Goal: Task Accomplishment & Management: Manage account settings

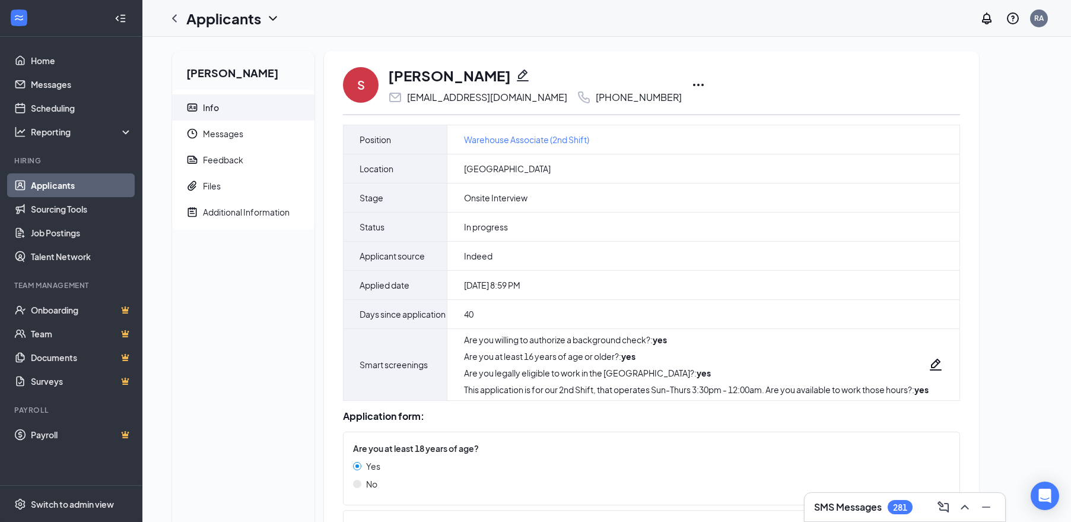
click at [697, 87] on icon "Ellipses" at bounding box center [698, 85] width 14 height 14
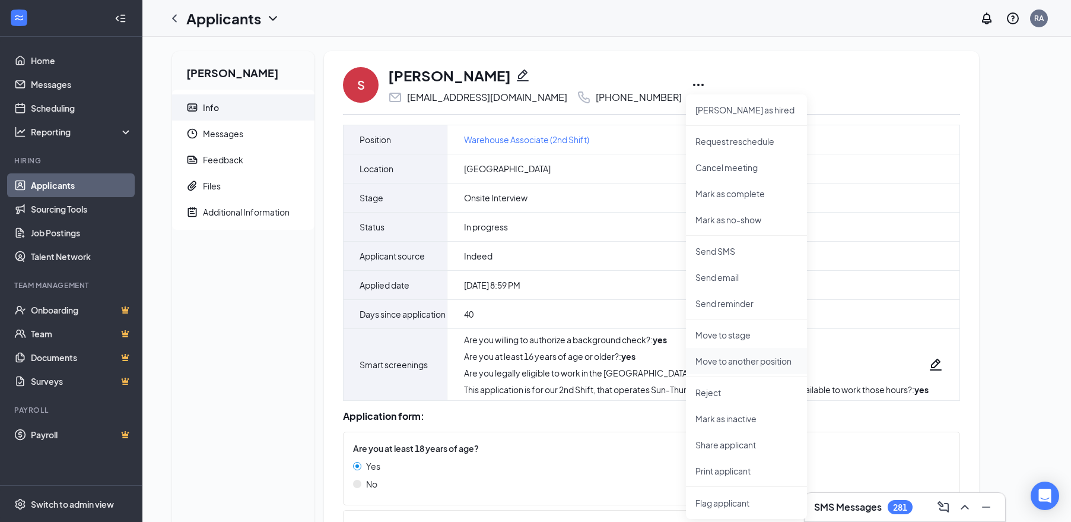
click at [767, 362] on p "Move to another position" at bounding box center [747, 361] width 102 height 12
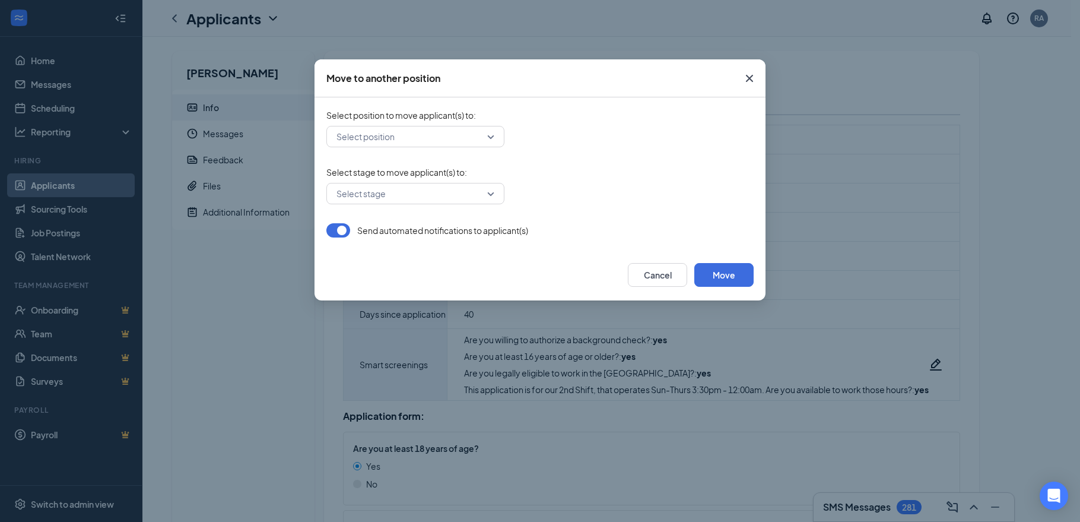
click at [414, 134] on input "search" at bounding box center [412, 136] width 156 height 20
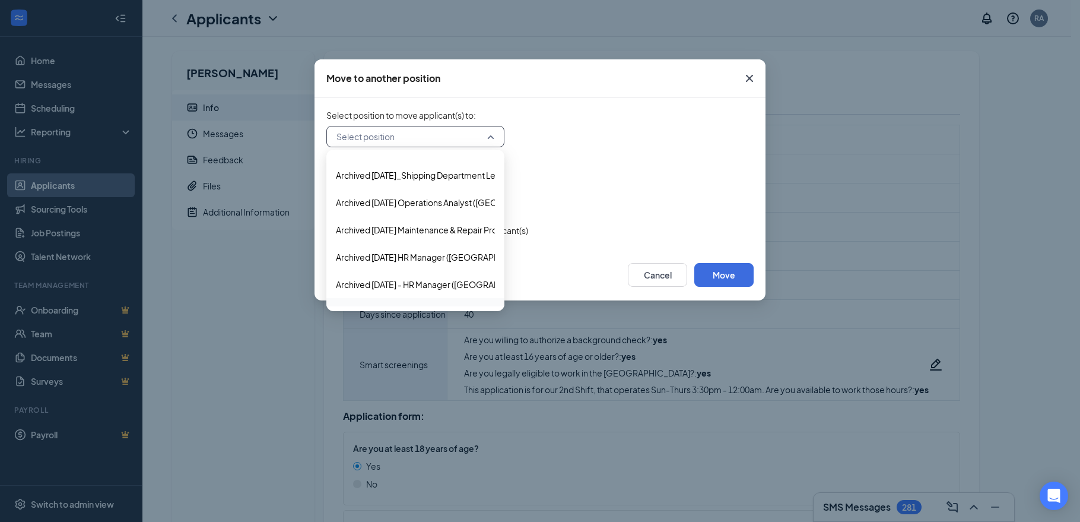
scroll to position [356, 0]
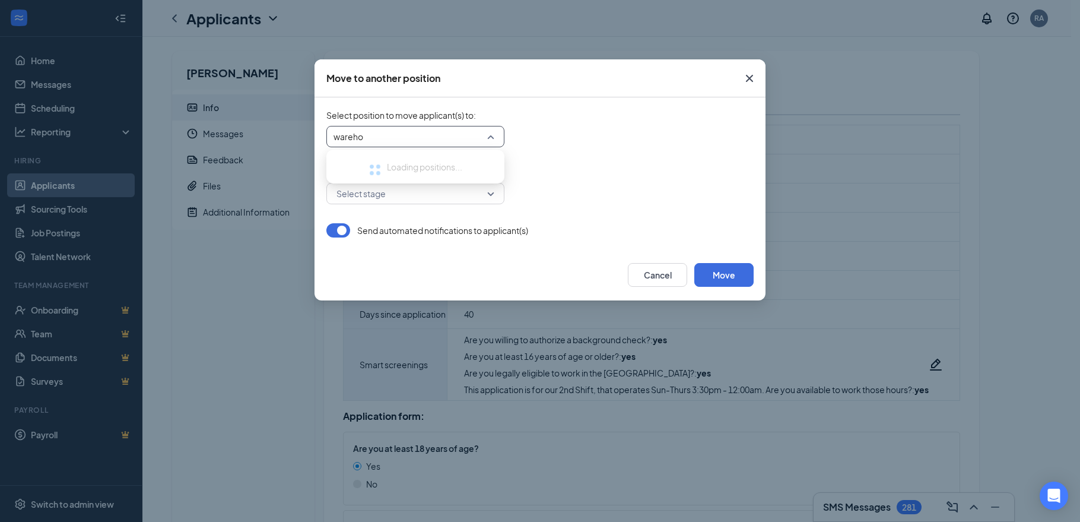
type input "warehou"
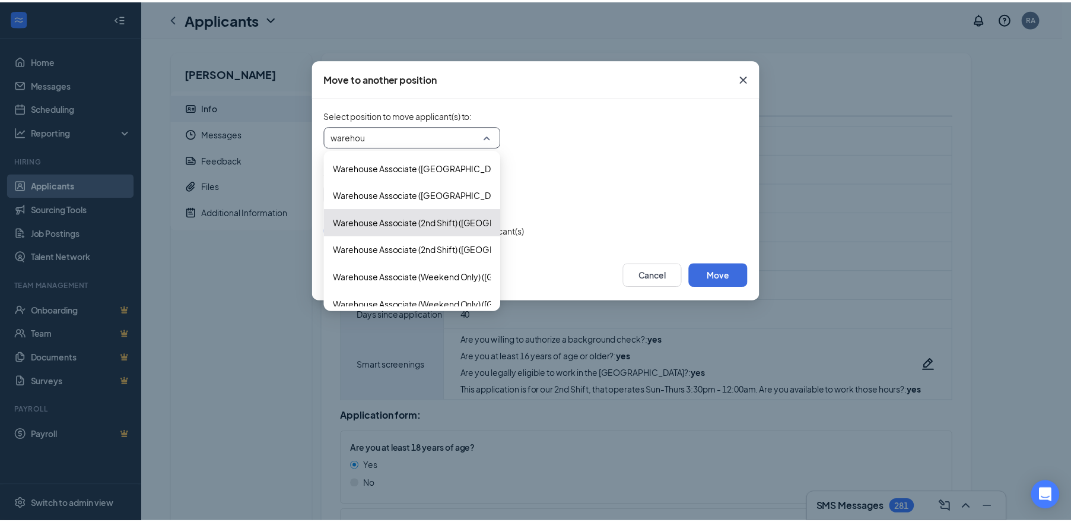
scroll to position [230, 0]
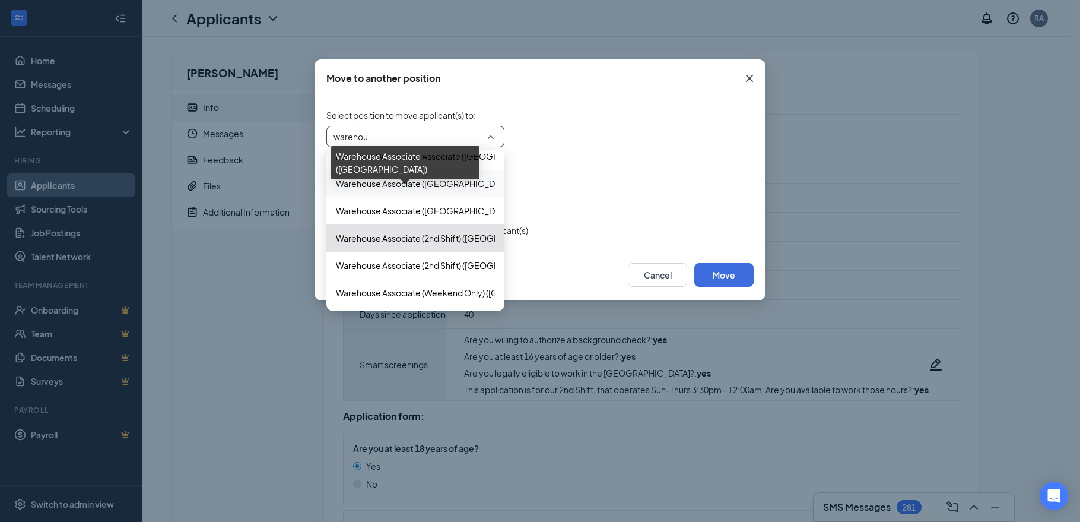
click at [413, 188] on span "Warehouse Associate (Atlanta)" at bounding box center [424, 183] width 177 height 13
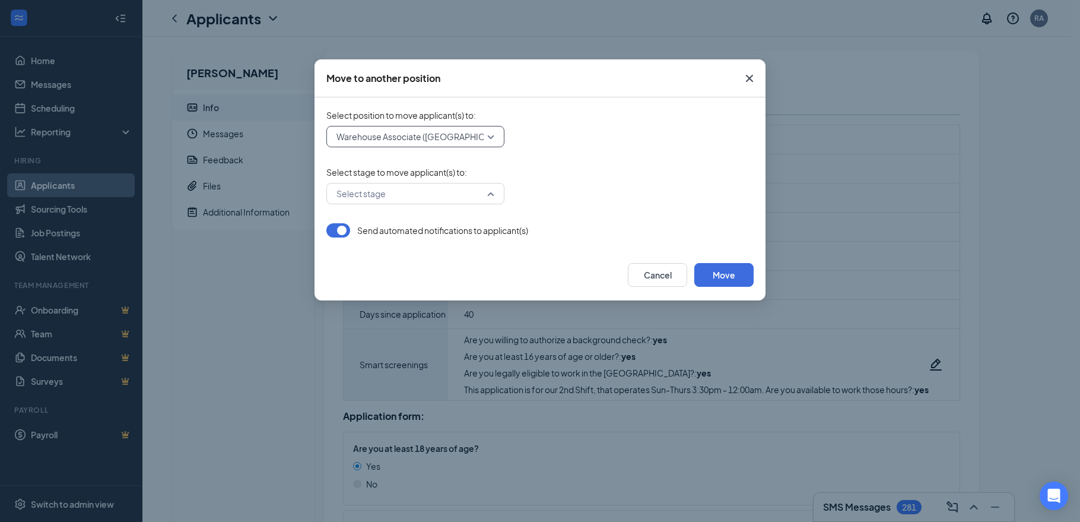
click at [424, 192] on input "search" at bounding box center [412, 193] width 156 height 20
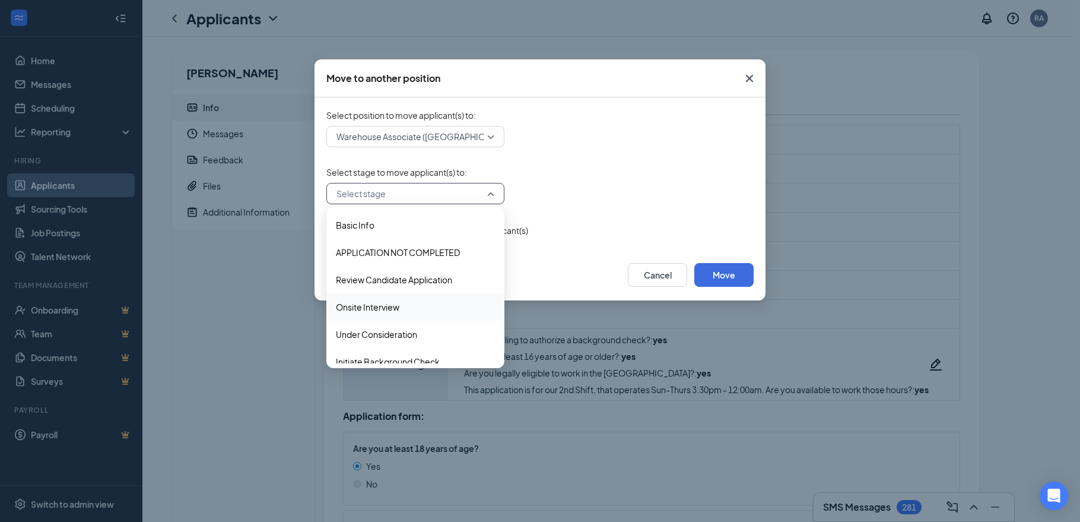
click at [378, 307] on span "Onsite Interview" at bounding box center [368, 306] width 64 height 13
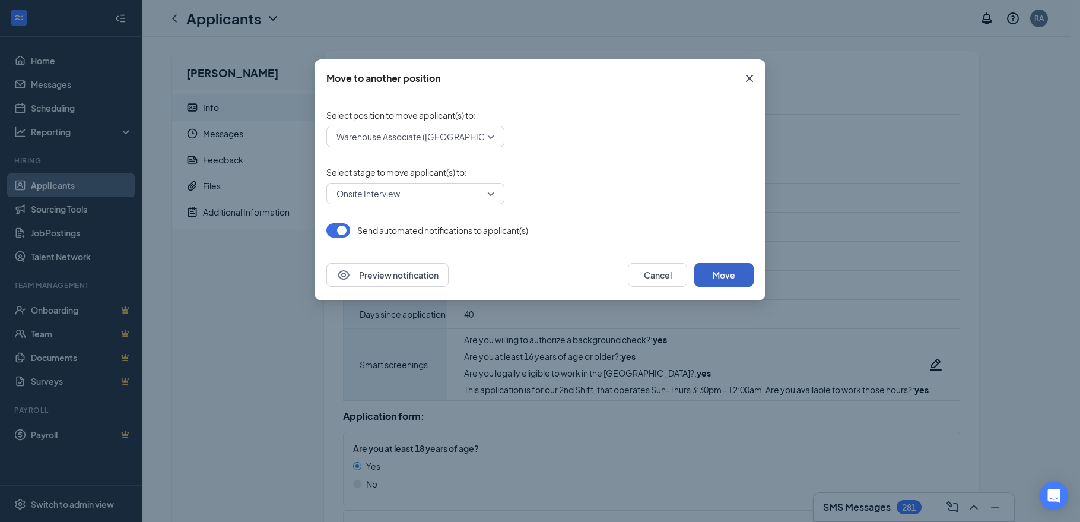
click at [744, 285] on button "Move" at bounding box center [723, 275] width 59 height 24
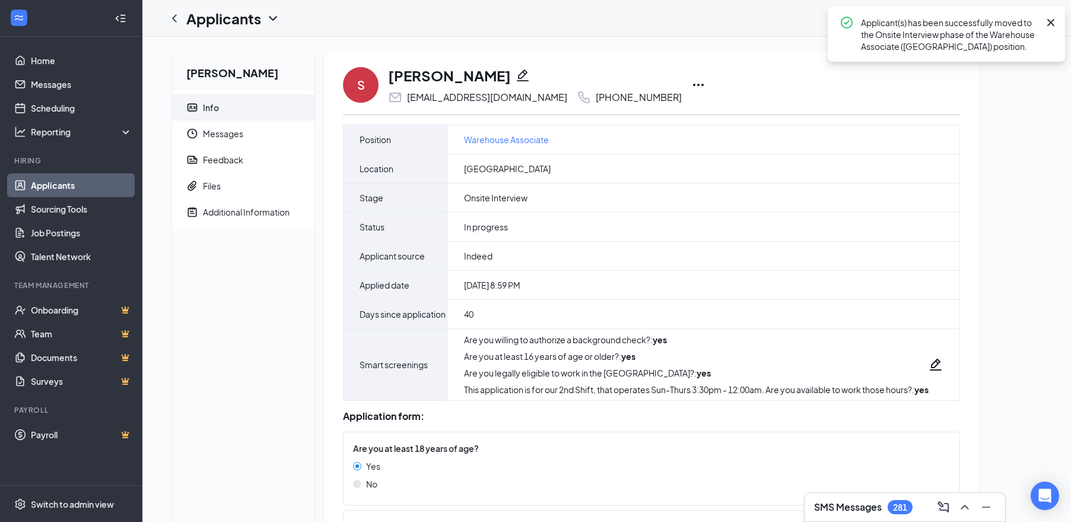
click at [1053, 22] on icon "Cross" at bounding box center [1051, 22] width 14 height 14
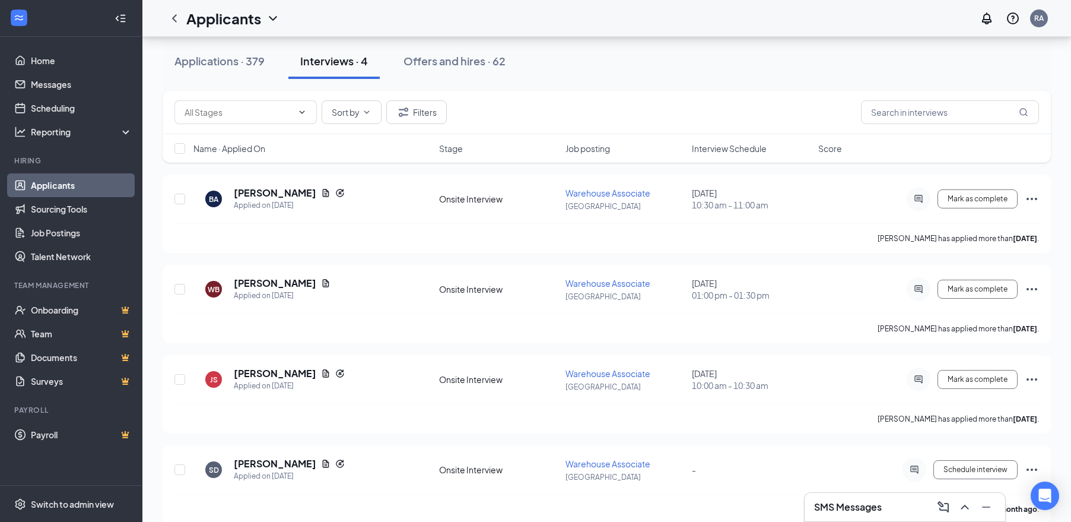
scroll to position [152, 0]
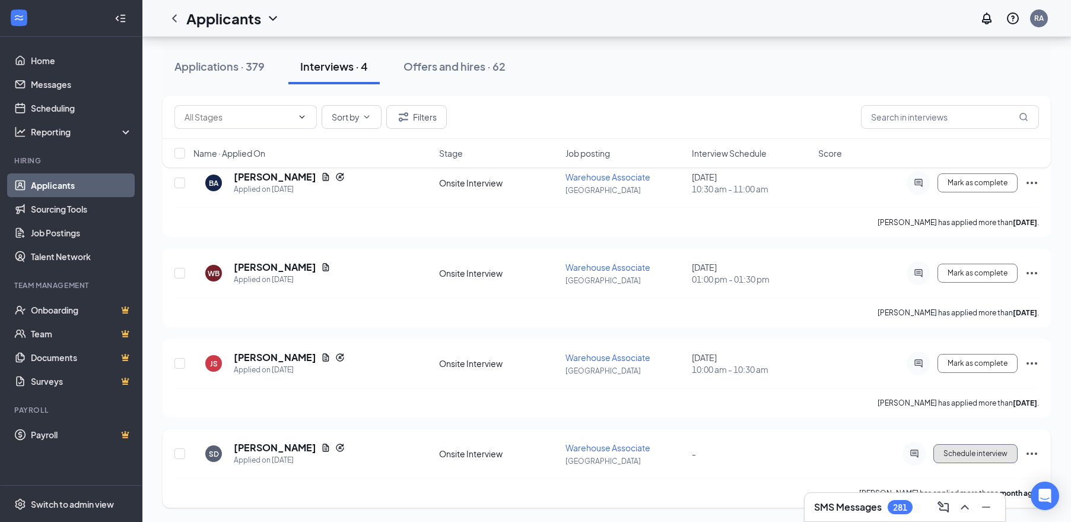
click at [967, 455] on span "Schedule interview" at bounding box center [976, 453] width 64 height 8
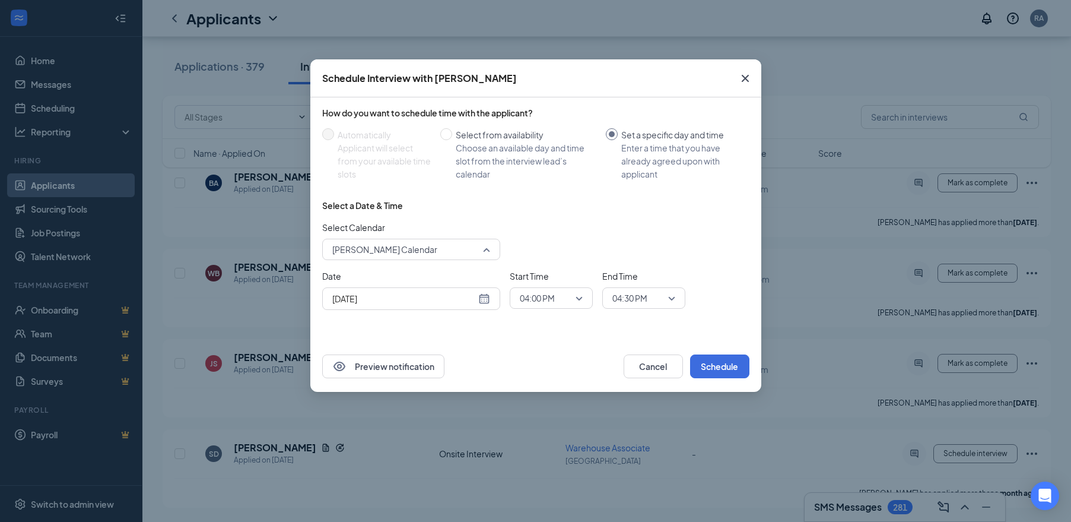
click at [409, 250] on span "[PERSON_NAME] Calendar" at bounding box center [384, 249] width 105 height 18
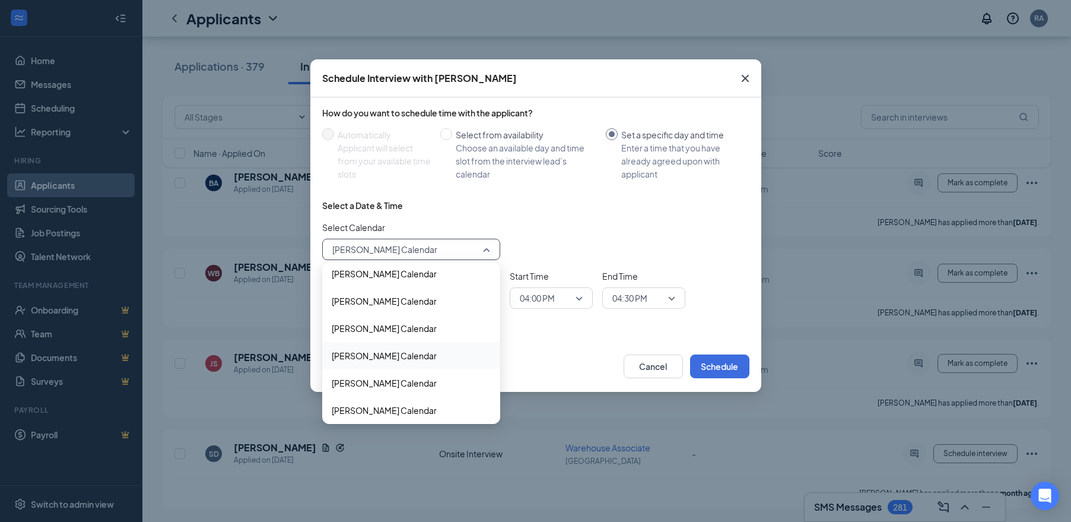
scroll to position [0, 0]
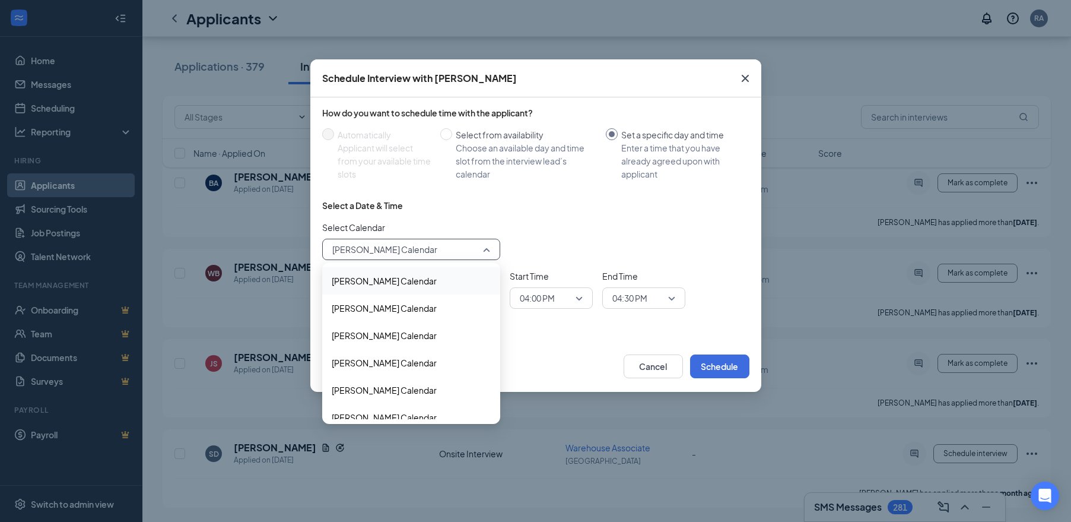
click at [388, 277] on span "[PERSON_NAME] Calendar" at bounding box center [384, 280] width 105 height 13
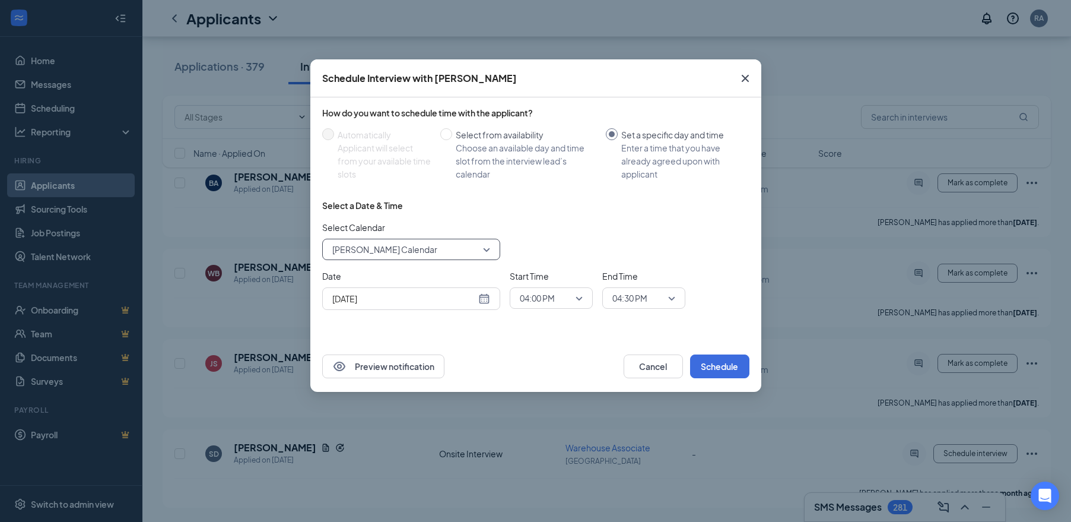
click at [378, 299] on input "[DATE]" at bounding box center [404, 298] width 144 height 13
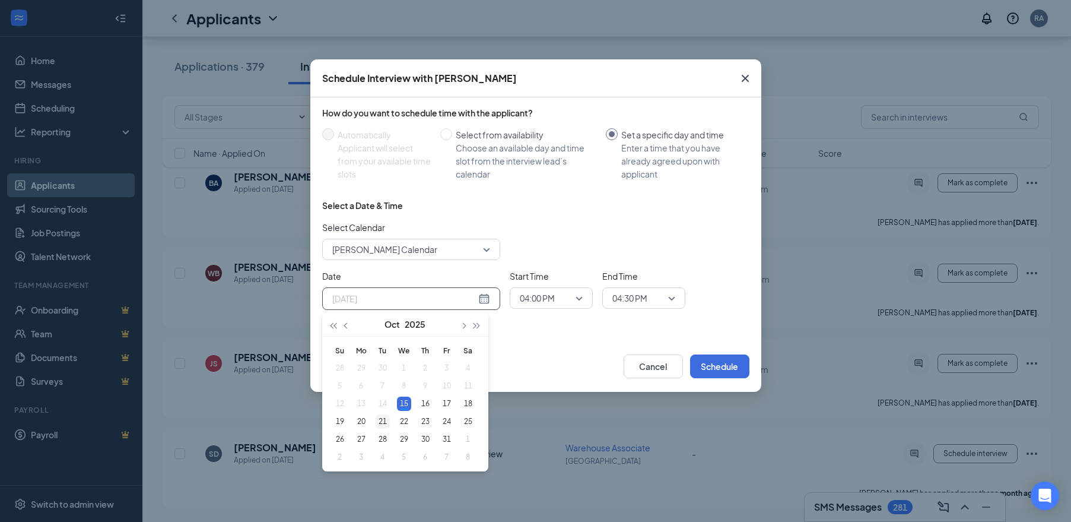
click at [382, 419] on div "21" at bounding box center [383, 421] width 14 height 14
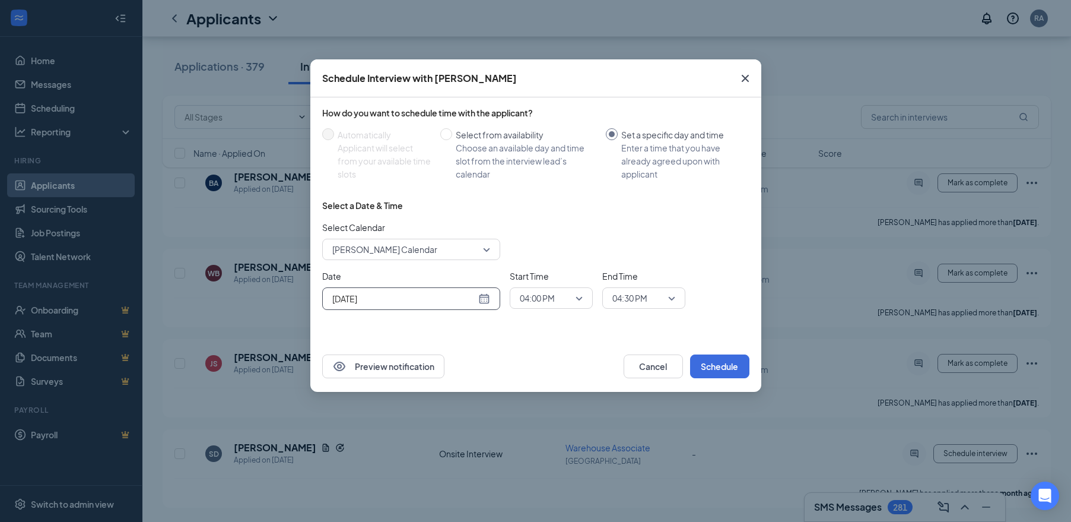
click at [535, 302] on span "04:00 PM" at bounding box center [537, 298] width 35 height 18
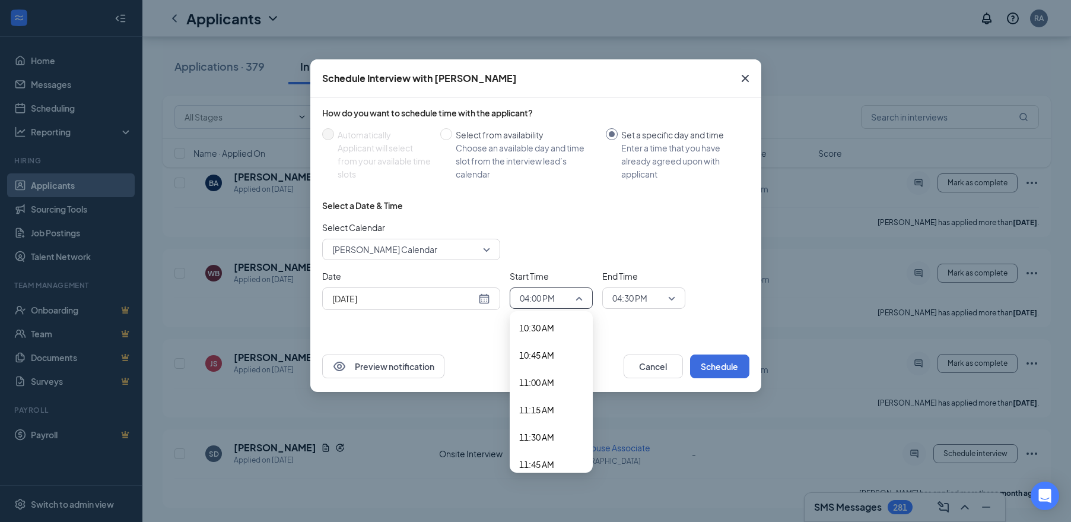
scroll to position [1149, 0]
click at [541, 332] on span "10:30 AM" at bounding box center [536, 327] width 35 height 13
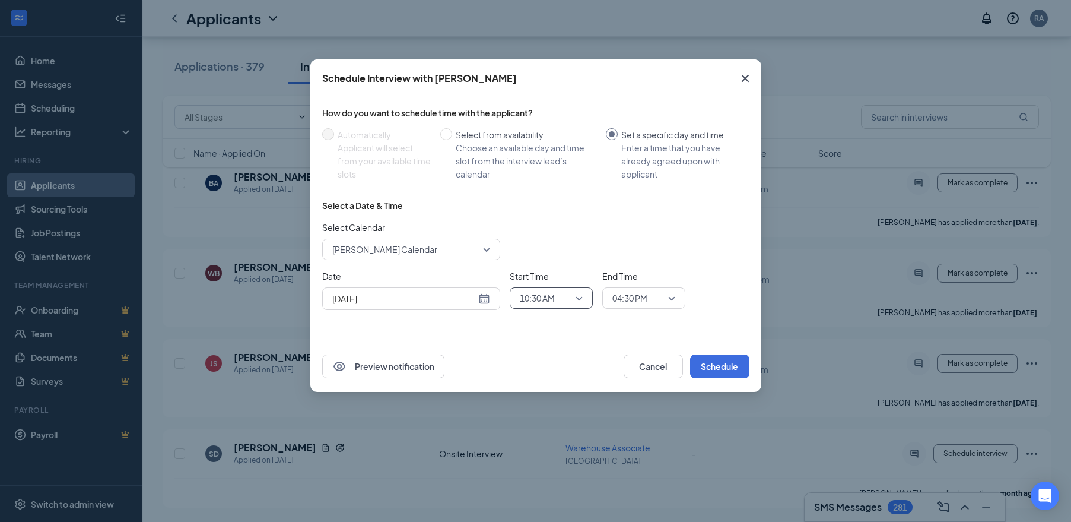
click at [643, 306] on span "04:30 PM" at bounding box center [630, 298] width 35 height 18
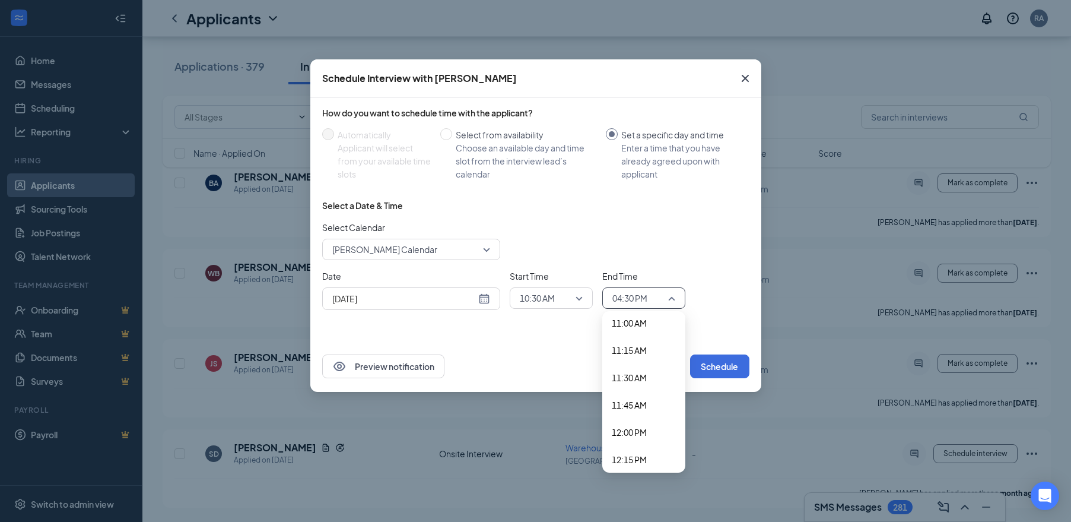
scroll to position [1204, 0]
click at [642, 324] on span "11:00 AM" at bounding box center [629, 327] width 35 height 13
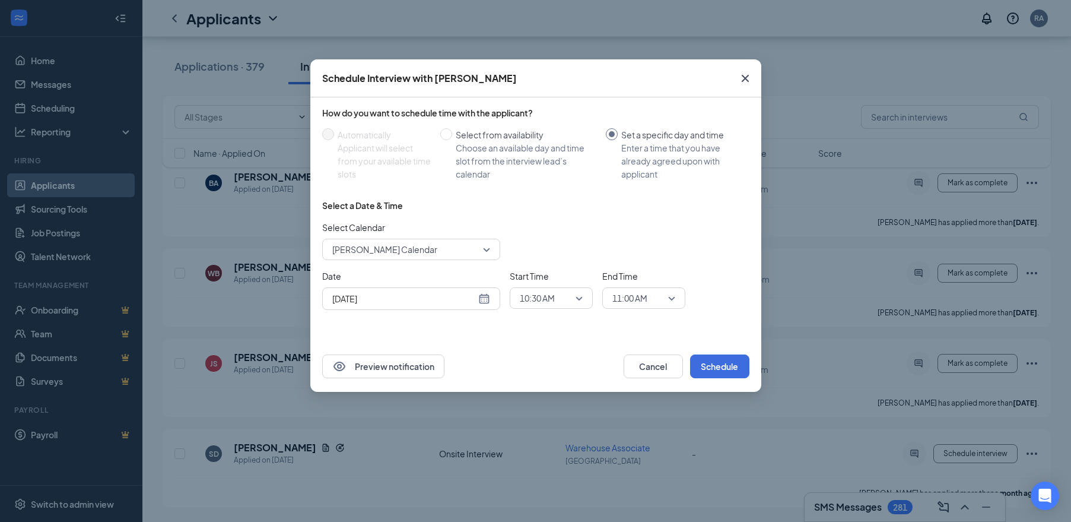
click at [716, 275] on div "Date [DATE] [DATE] Su Mo Tu We Th Fr Sa 28 29 30 1 2 3 4 5 6 7 8 9 10 11 12 13 …" at bounding box center [535, 289] width 427 height 40
click at [484, 299] on div "[DATE]" at bounding box center [411, 298] width 158 height 13
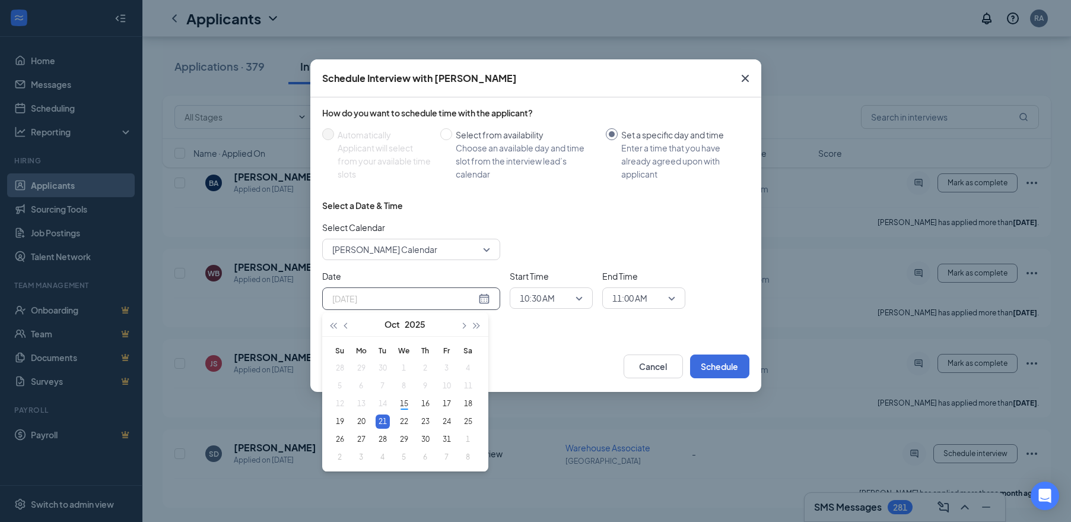
type input "[DATE]"
click at [726, 300] on div "Date [DATE] [DATE] Su Mo Tu We Th Fr Sa 28 29 30 1 2 3 4 5 6 7 8 9 10 11 12 13 …" at bounding box center [535, 289] width 427 height 40
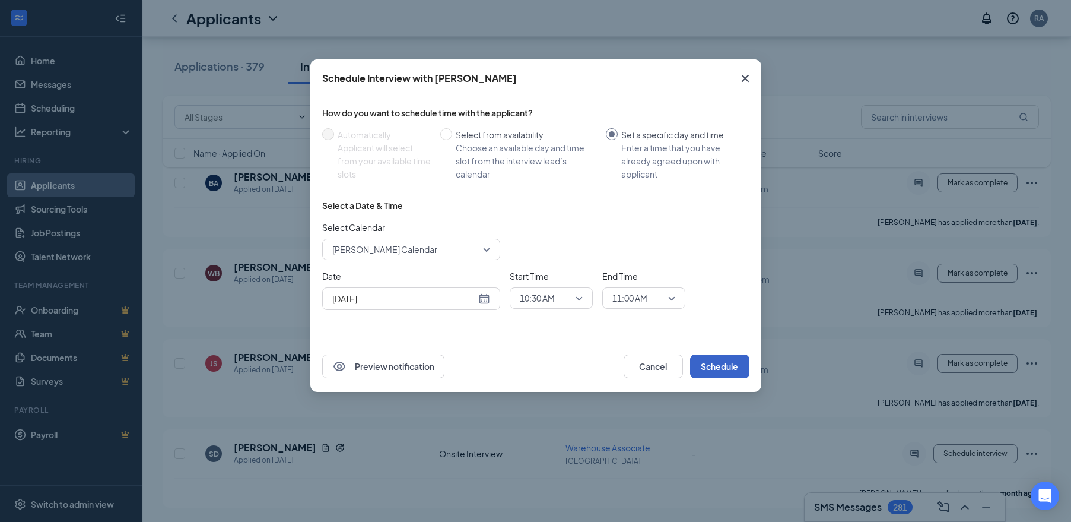
click at [718, 366] on button "Schedule" at bounding box center [719, 366] width 59 height 24
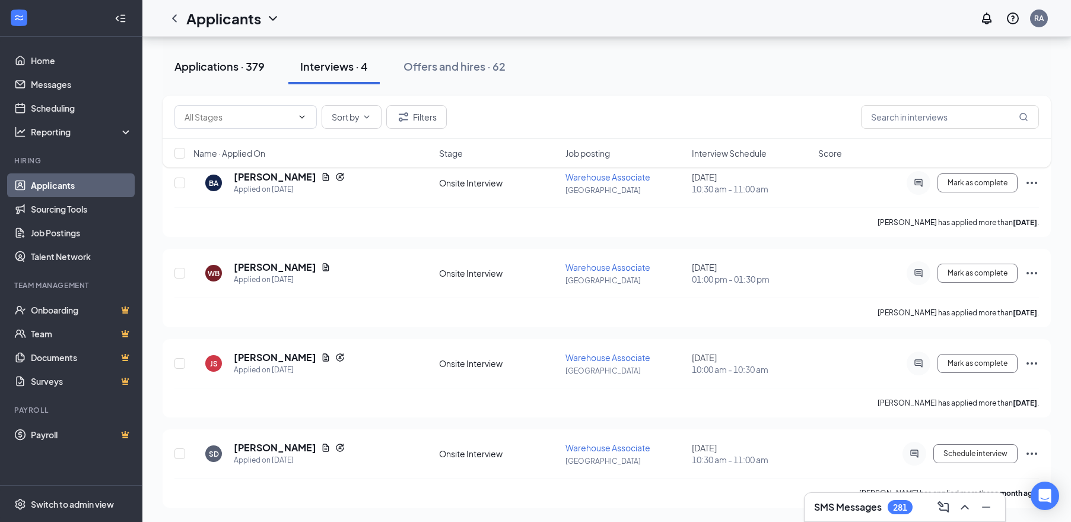
click at [230, 66] on div "Applications · 379" at bounding box center [220, 66] width 90 height 15
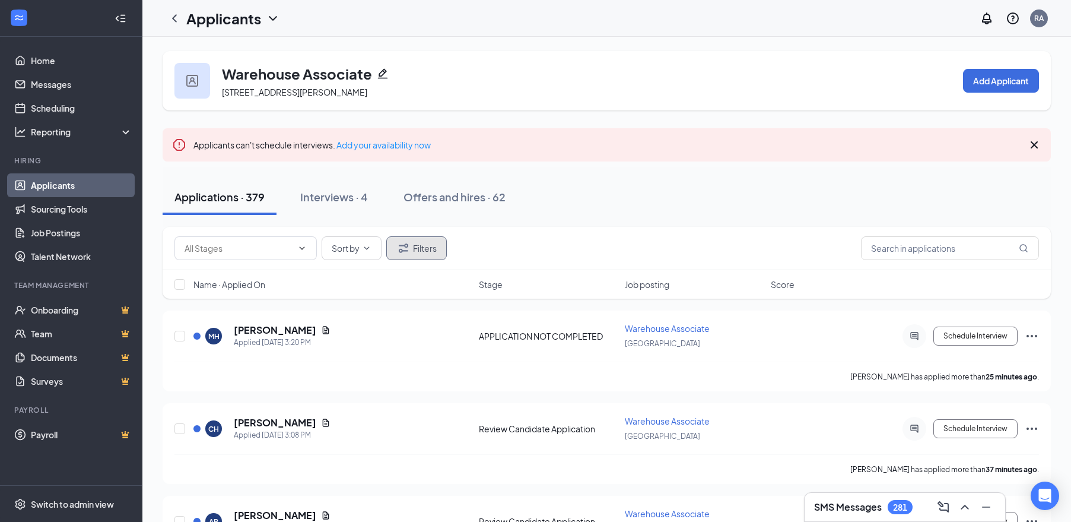
click at [430, 249] on button "Filters" at bounding box center [416, 248] width 61 height 24
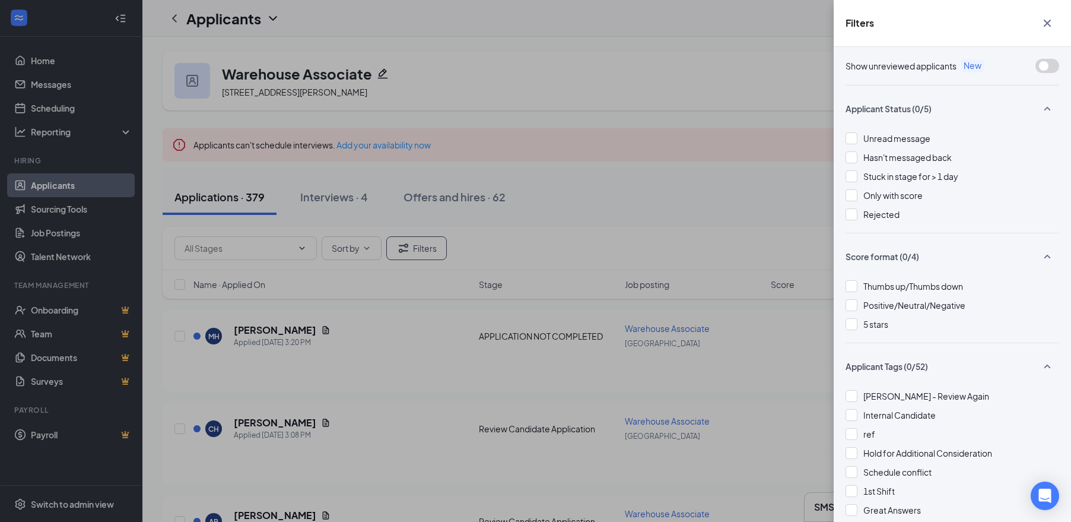
click at [1040, 260] on icon "SmallChevronUp" at bounding box center [1047, 256] width 14 height 14
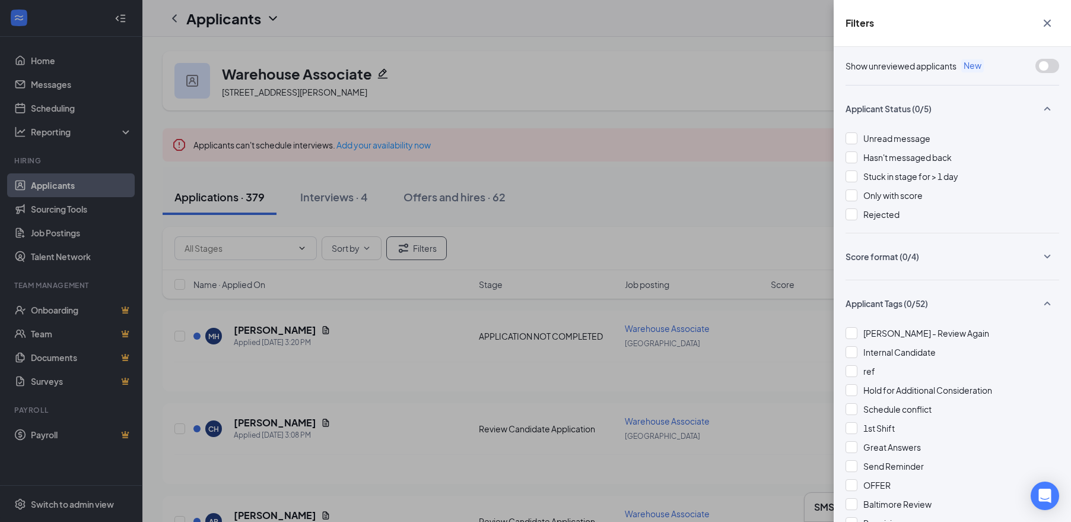
click at [1040, 300] on icon "SmallChevronUp" at bounding box center [1047, 303] width 14 height 14
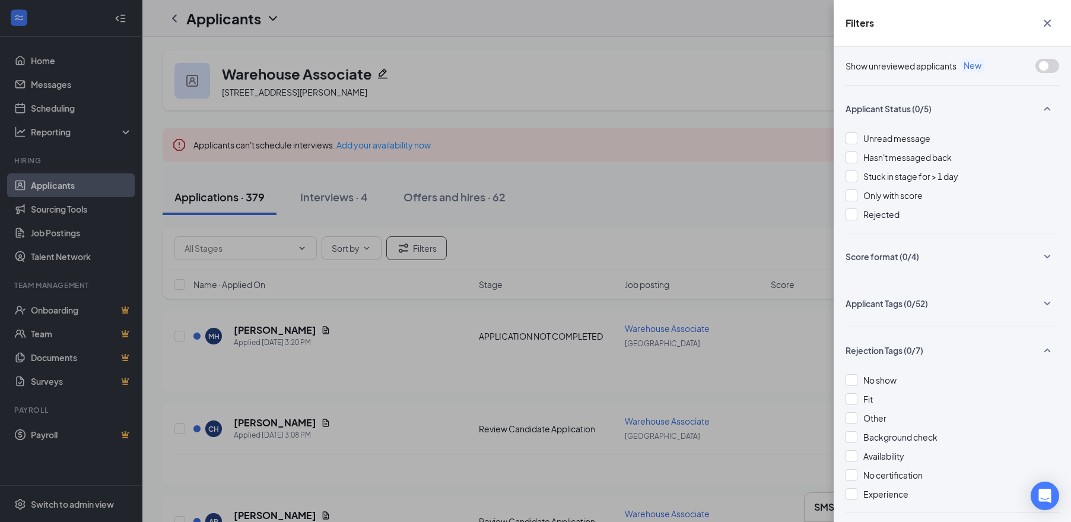
click at [1040, 107] on icon "SmallChevronUp" at bounding box center [1047, 108] width 14 height 14
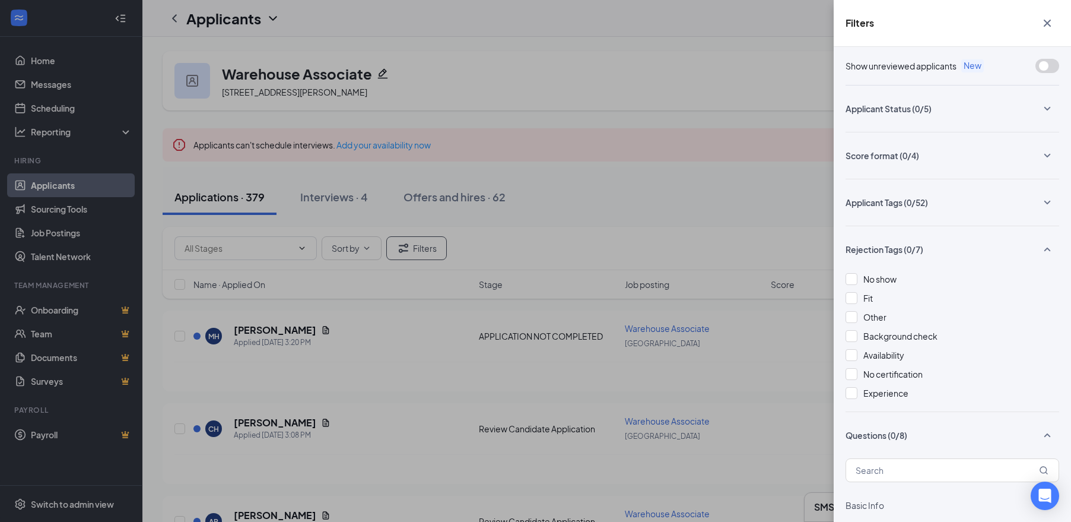
click at [1045, 249] on icon "SmallChevronUp" at bounding box center [1048, 250] width 7 height 4
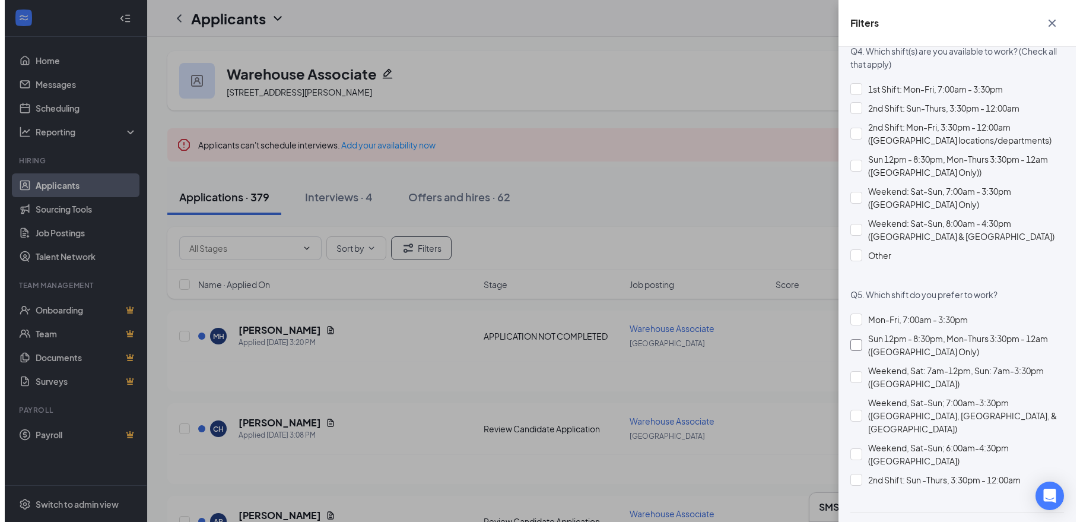
scroll to position [1019, 0]
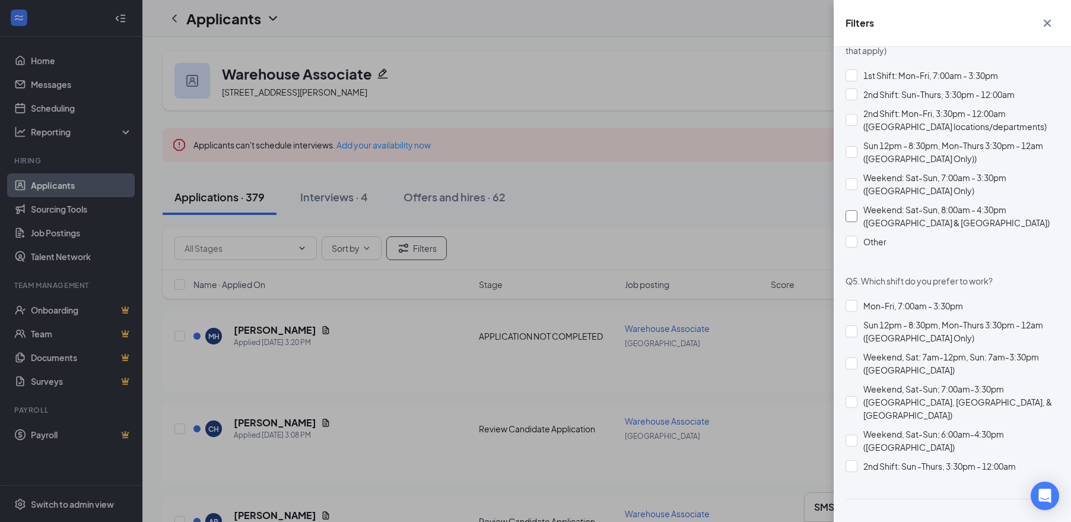
click at [855, 215] on div at bounding box center [852, 216] width 12 height 12
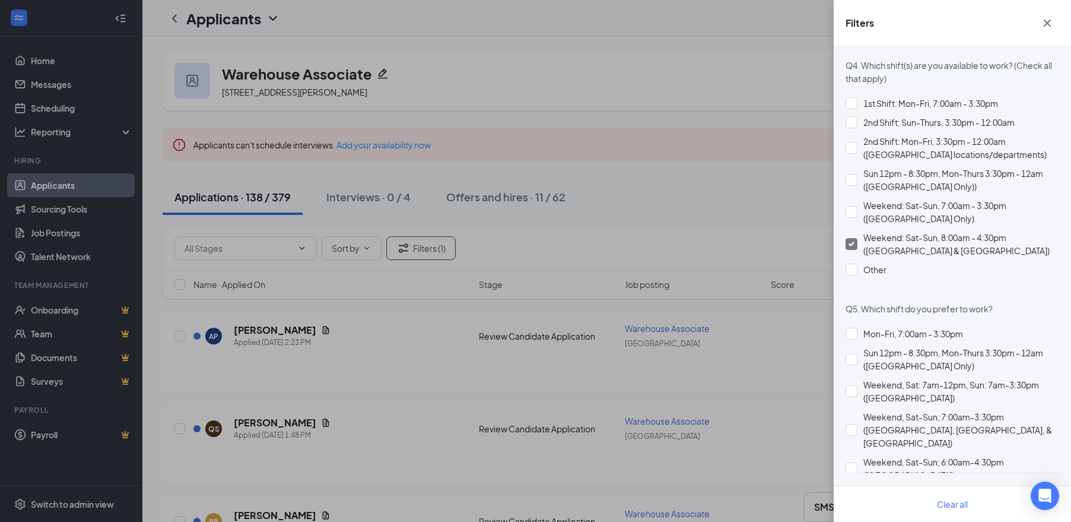
scroll to position [990, 0]
click at [683, 209] on div "Filters Show unreviewed applicants New Applicant Status (0/5) Score format (0/4…" at bounding box center [535, 261] width 1071 height 522
click at [1049, 22] on icon "Cross" at bounding box center [1047, 23] width 7 height 7
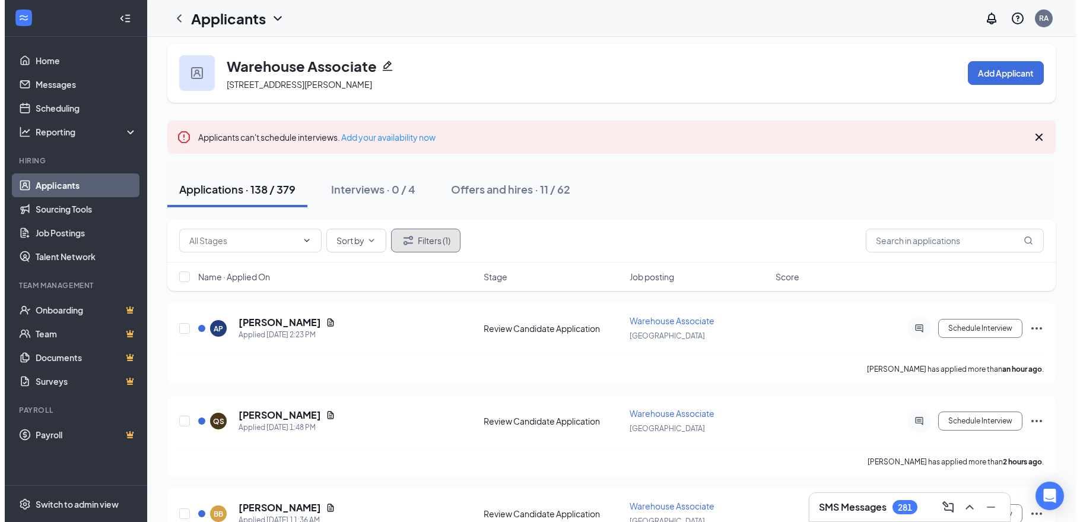
scroll to position [0, 0]
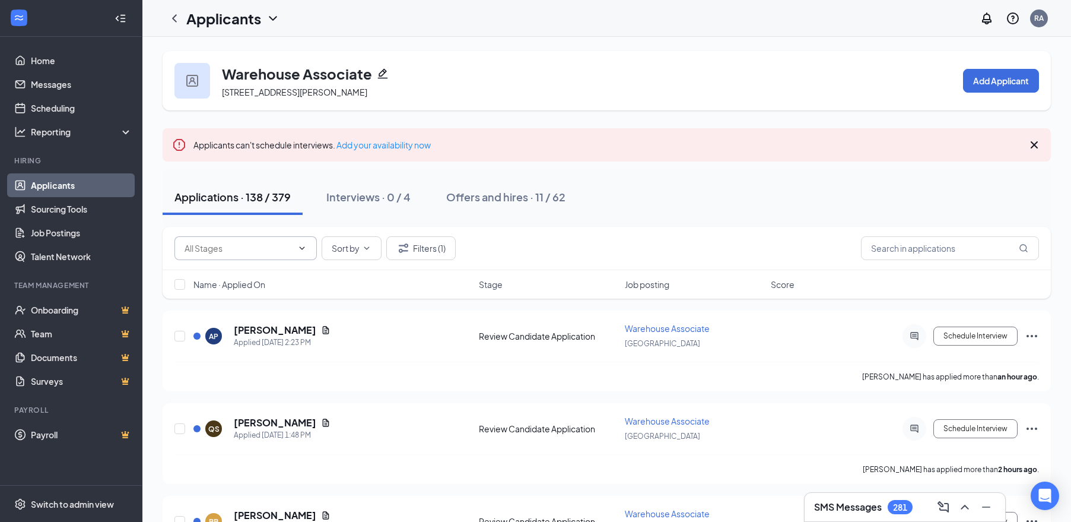
click at [310, 243] on span at bounding box center [246, 248] width 142 height 24
click at [302, 250] on icon "ChevronDown" at bounding box center [301, 247] width 9 height 9
click at [258, 313] on div "Review Candidate Application (340)" at bounding box center [255, 317] width 123 height 26
type input "Review Candidate Application (340)"
click at [263, 333] on h5 "[PERSON_NAME]" at bounding box center [275, 329] width 83 height 13
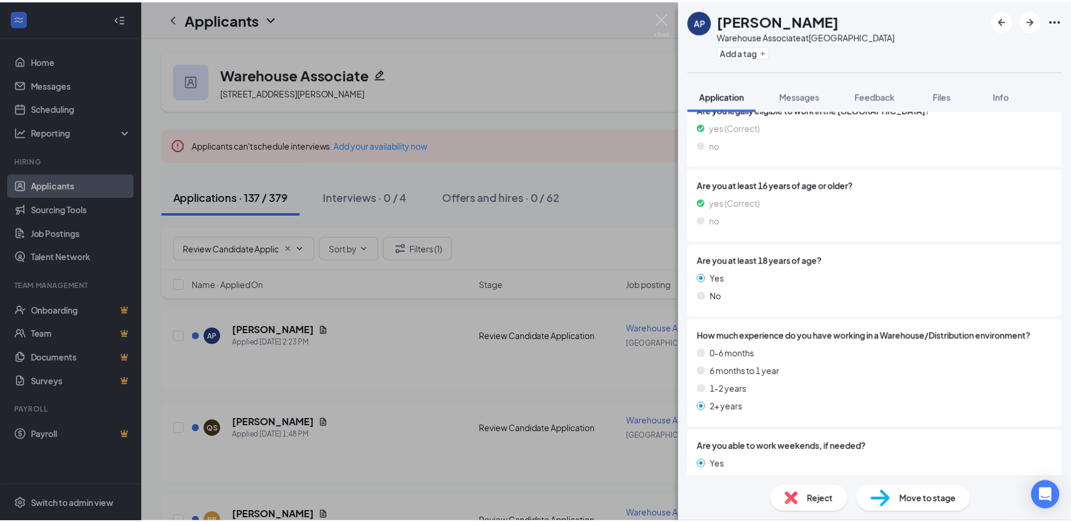
scroll to position [62, 0]
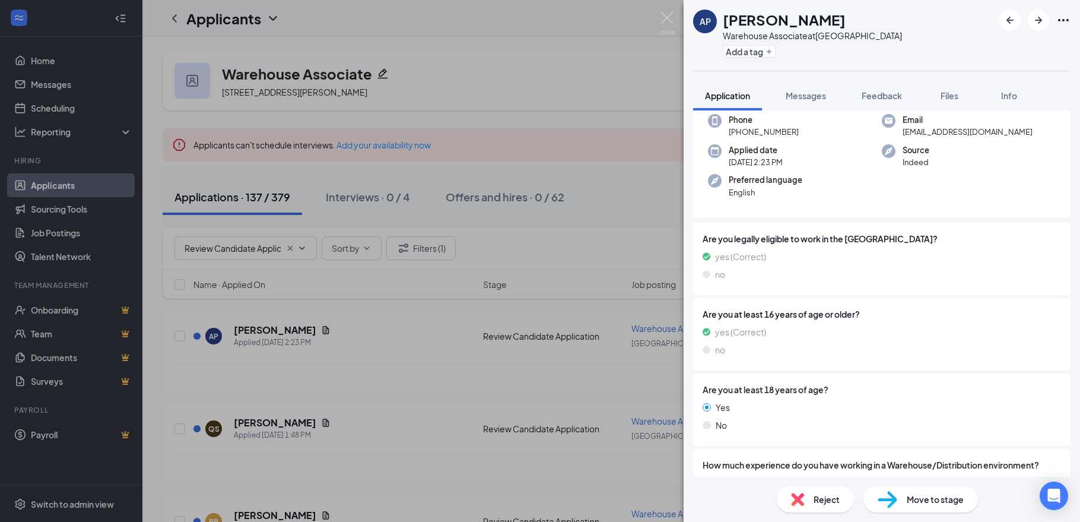
click at [603, 123] on div "AP [PERSON_NAME] Warehouse Associate at [GEOGRAPHIC_DATA] Add a tag Application…" at bounding box center [540, 261] width 1080 height 522
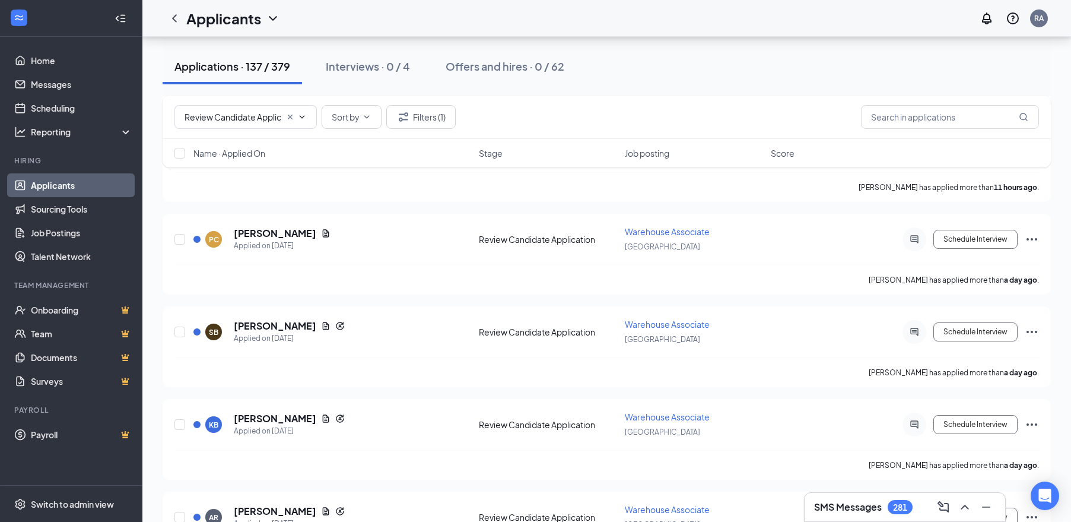
scroll to position [772, 0]
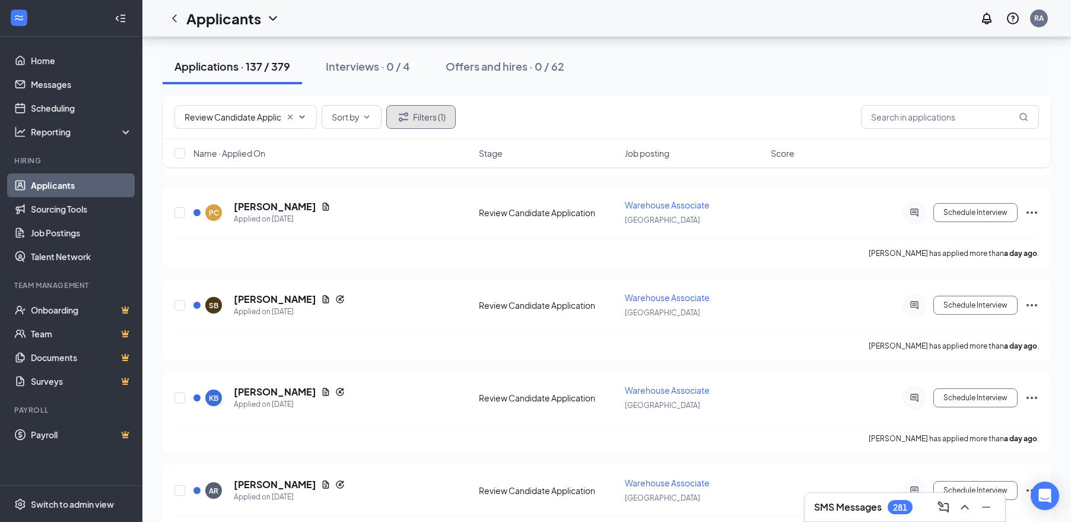
click at [419, 118] on button "Filters (1)" at bounding box center [420, 117] width 69 height 24
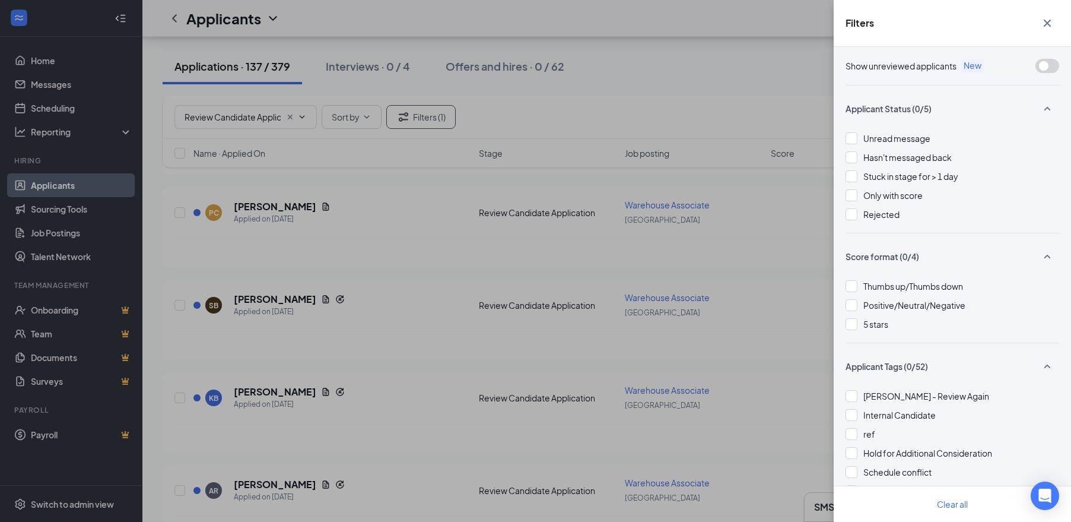
click at [1042, 256] on icon "SmallChevronUp" at bounding box center [1047, 256] width 14 height 14
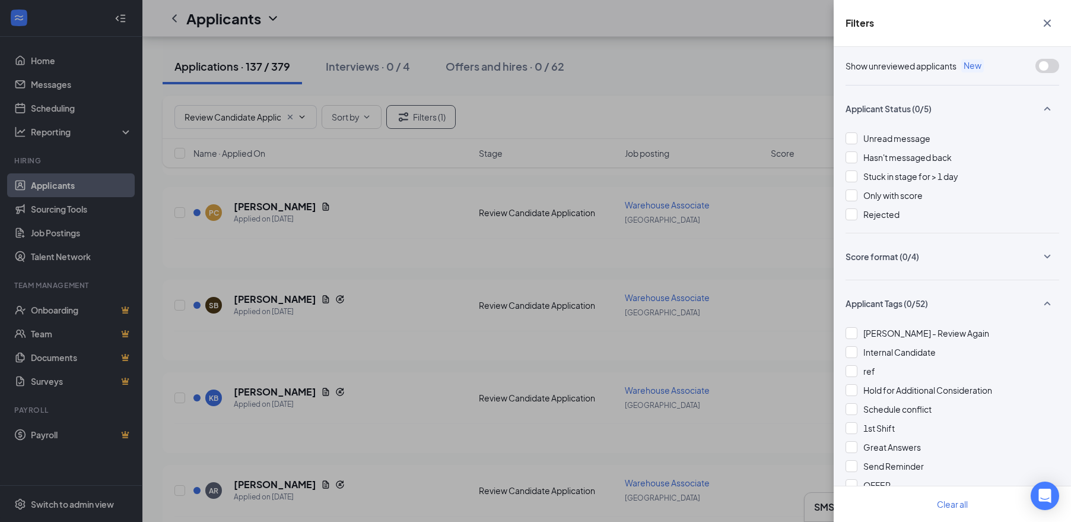
click at [1040, 300] on icon "SmallChevronUp" at bounding box center [1047, 303] width 14 height 14
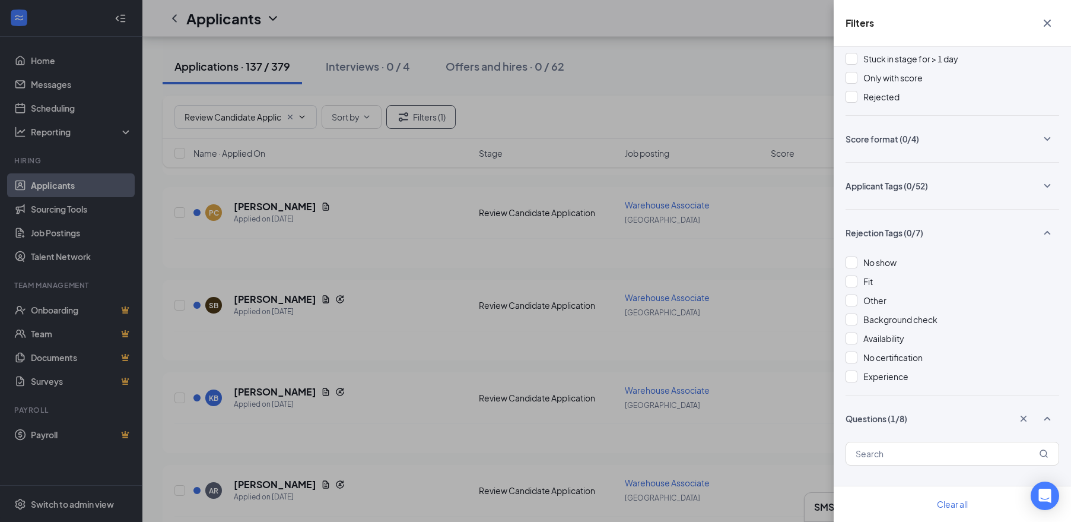
scroll to position [119, 0]
click at [1040, 231] on icon "SmallChevronUp" at bounding box center [1047, 231] width 14 height 14
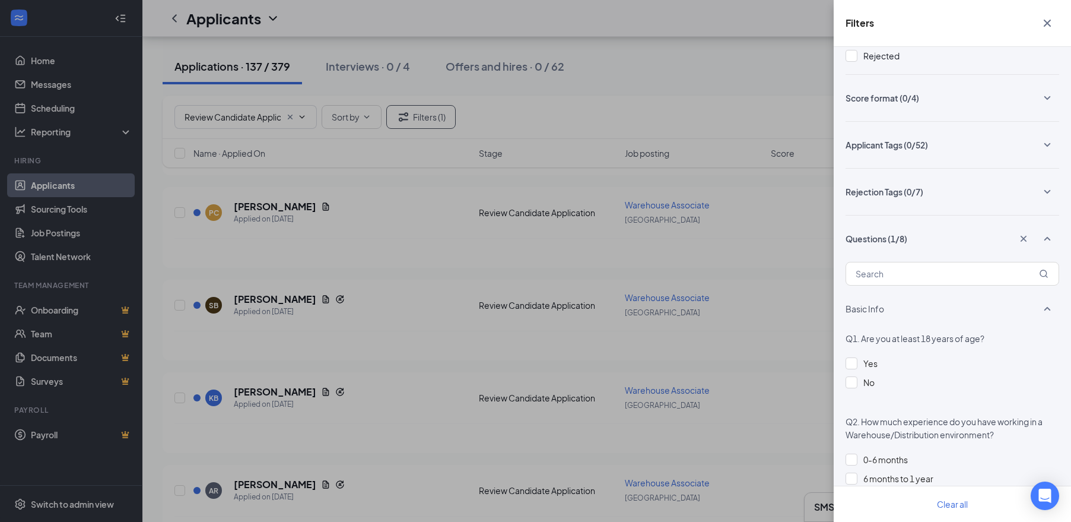
scroll to position [297, 0]
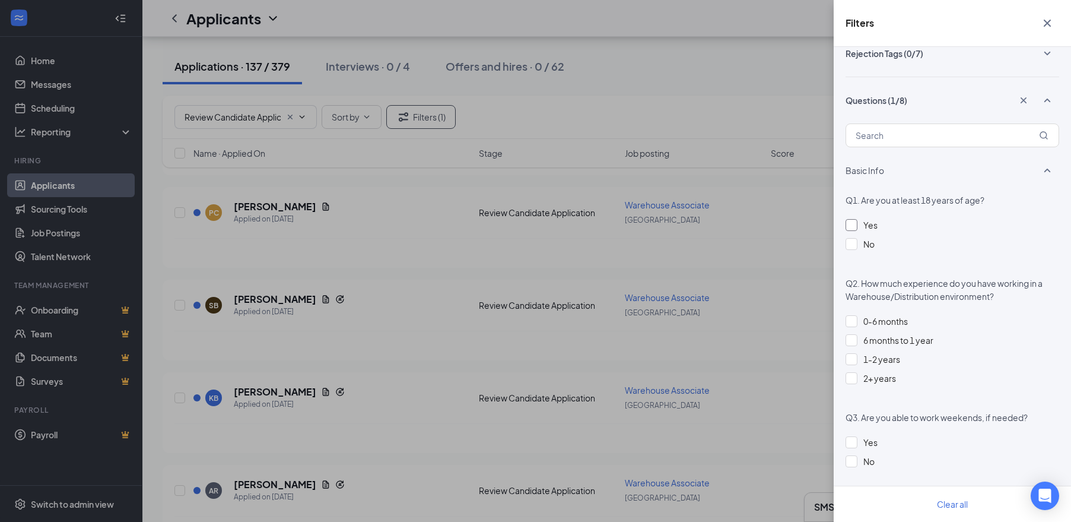
click at [853, 227] on div at bounding box center [852, 225] width 12 height 12
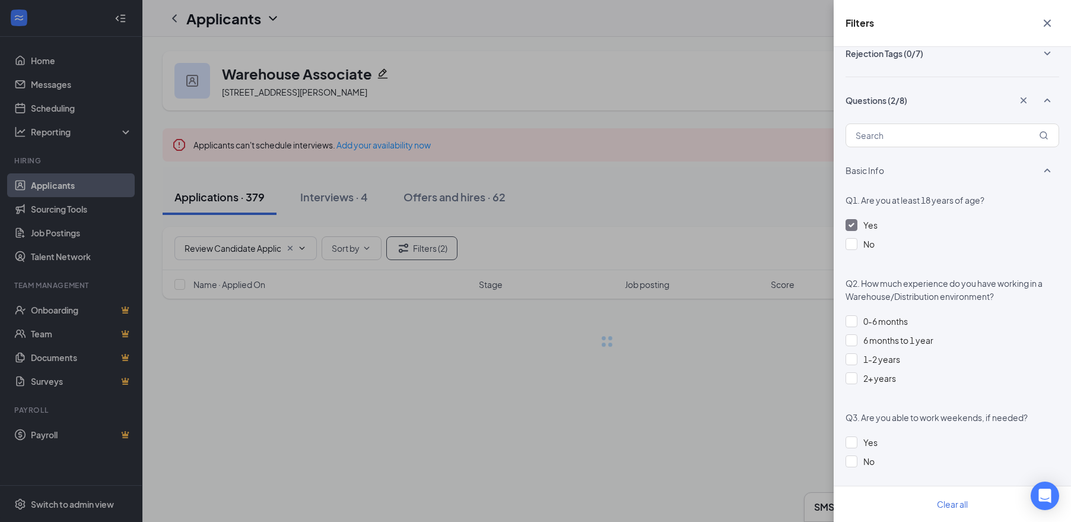
scroll to position [0, 0]
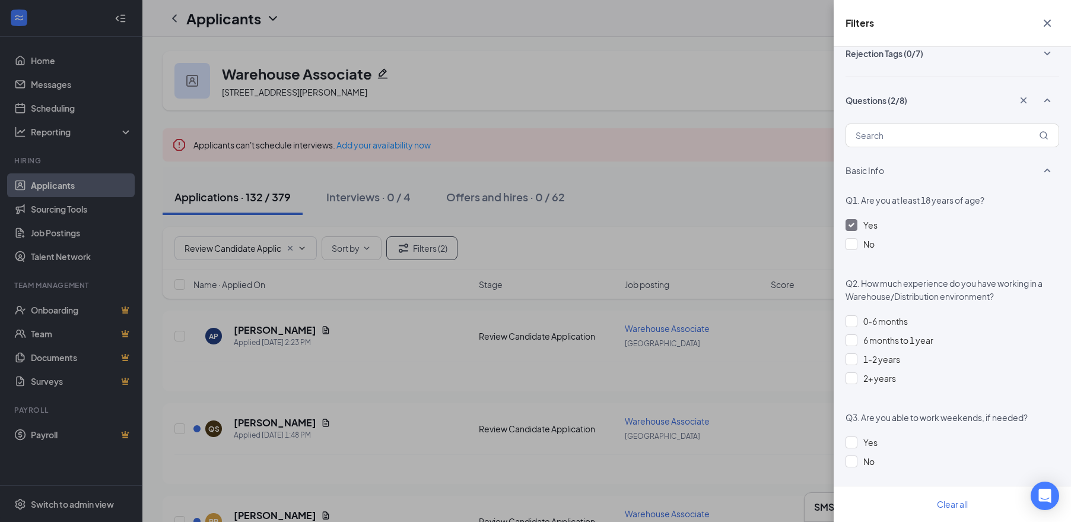
click at [850, 227] on img at bounding box center [852, 225] width 6 height 5
click at [854, 246] on div at bounding box center [852, 244] width 12 height 12
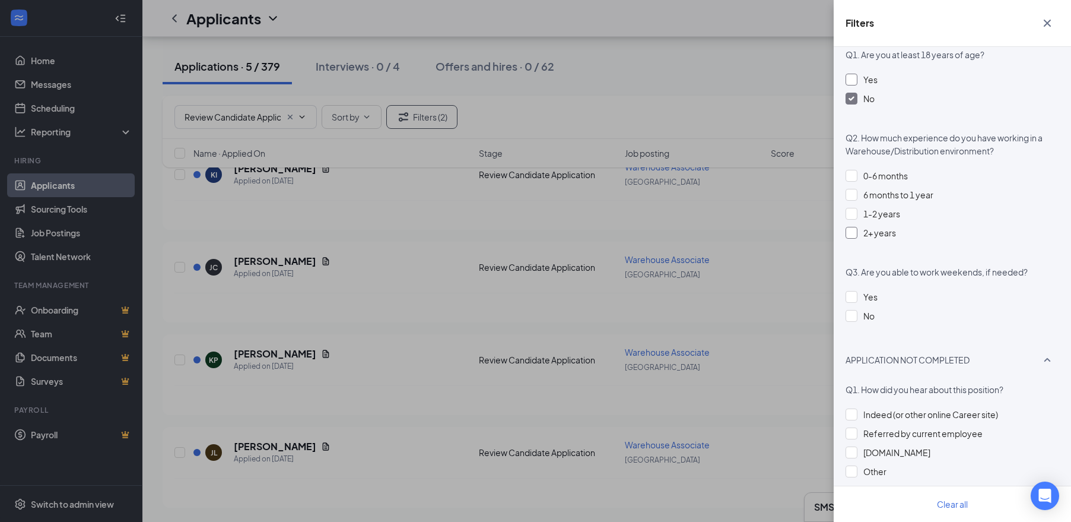
scroll to position [534, 0]
